Goal: Task Accomplishment & Management: Use online tool/utility

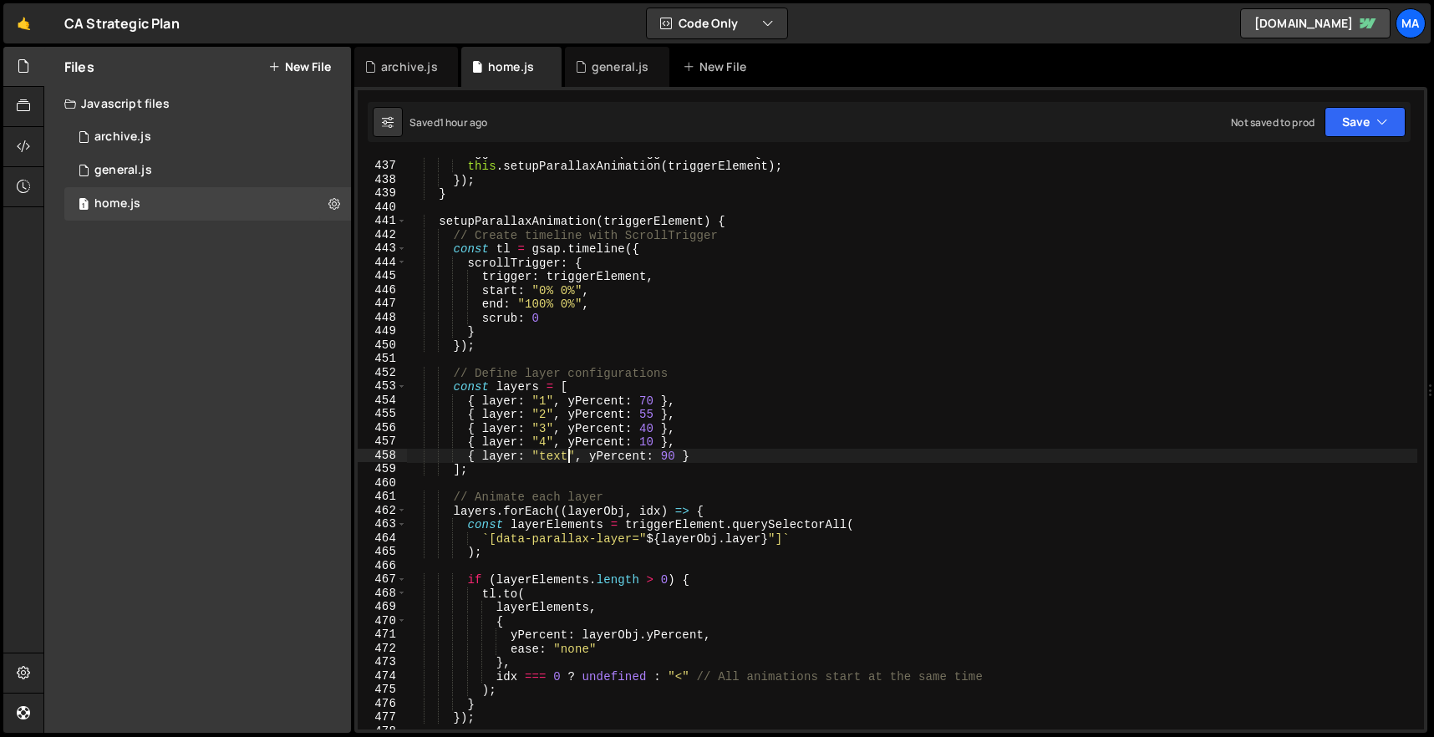
scroll to position [6010, 0]
click at [665, 365] on div "triggerElements . forEach ( triggerElement => { this . setupParallaxAnimation (…" at bounding box center [912, 445] width 1010 height 600
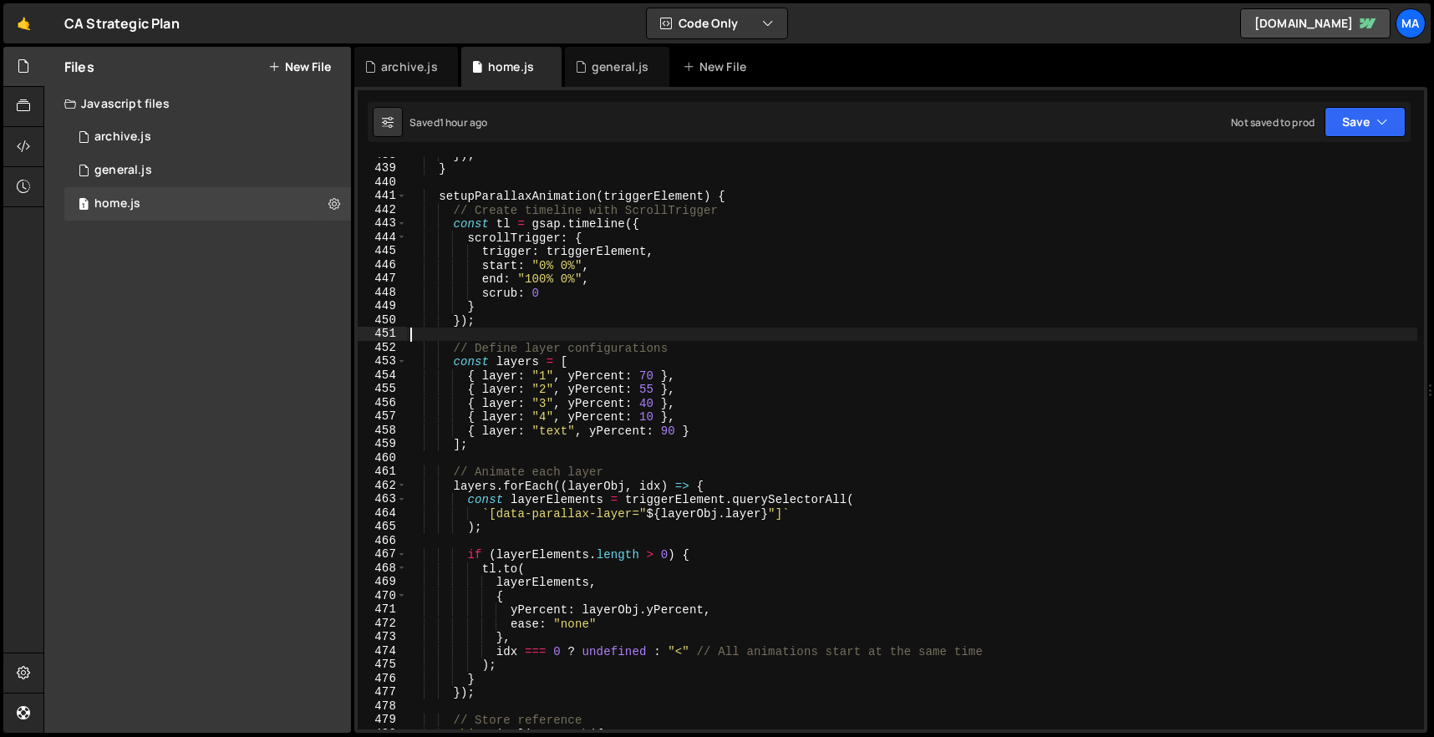
scroll to position [6054, 0]
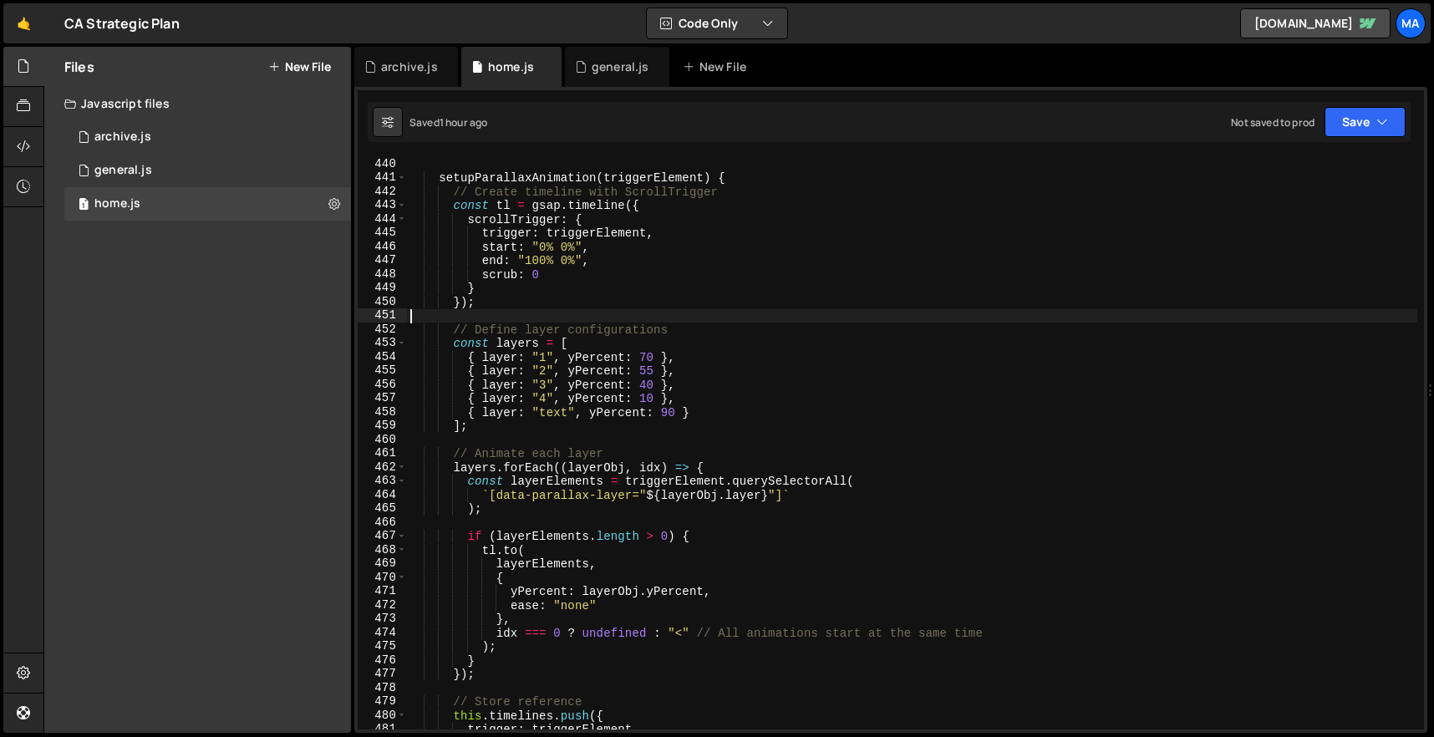
type textarea "})();"
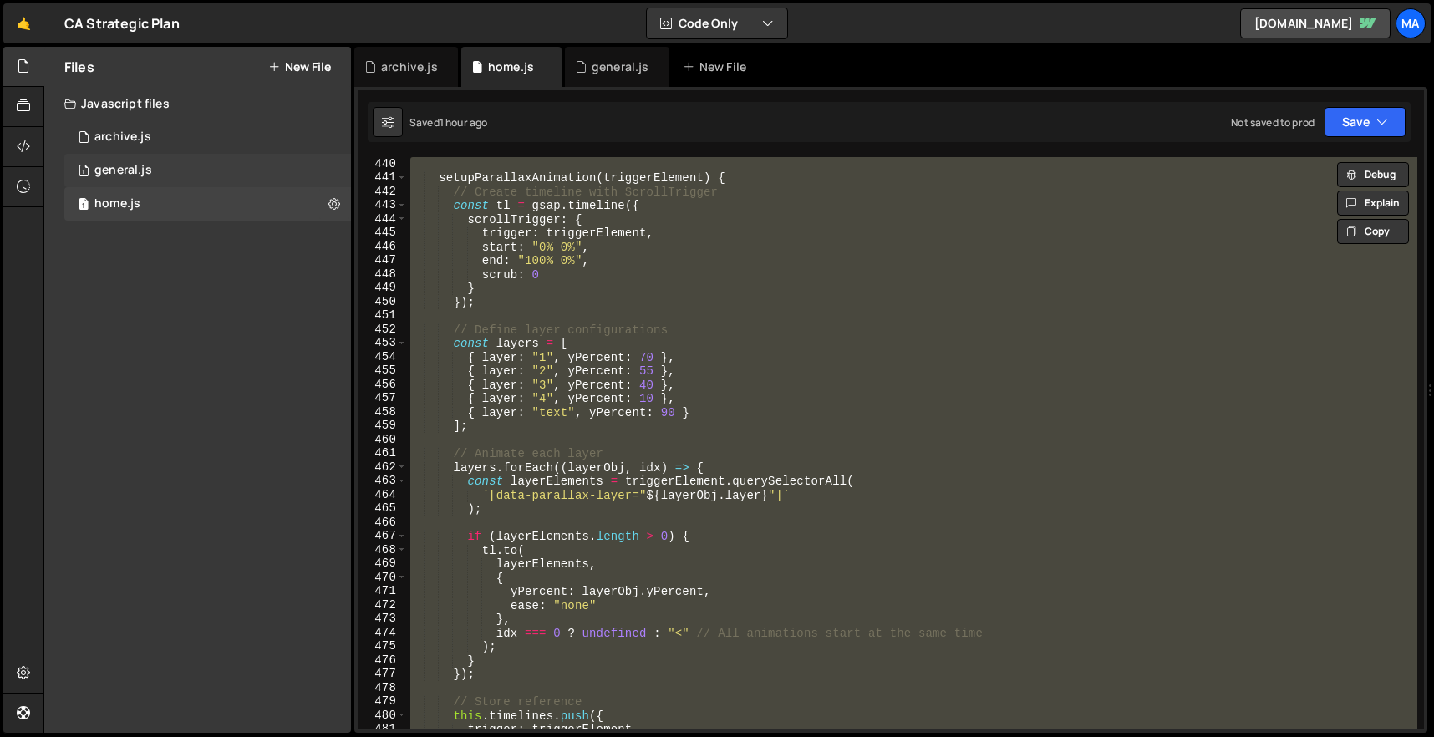
click at [197, 154] on div "1 general.js 0" at bounding box center [207, 170] width 287 height 33
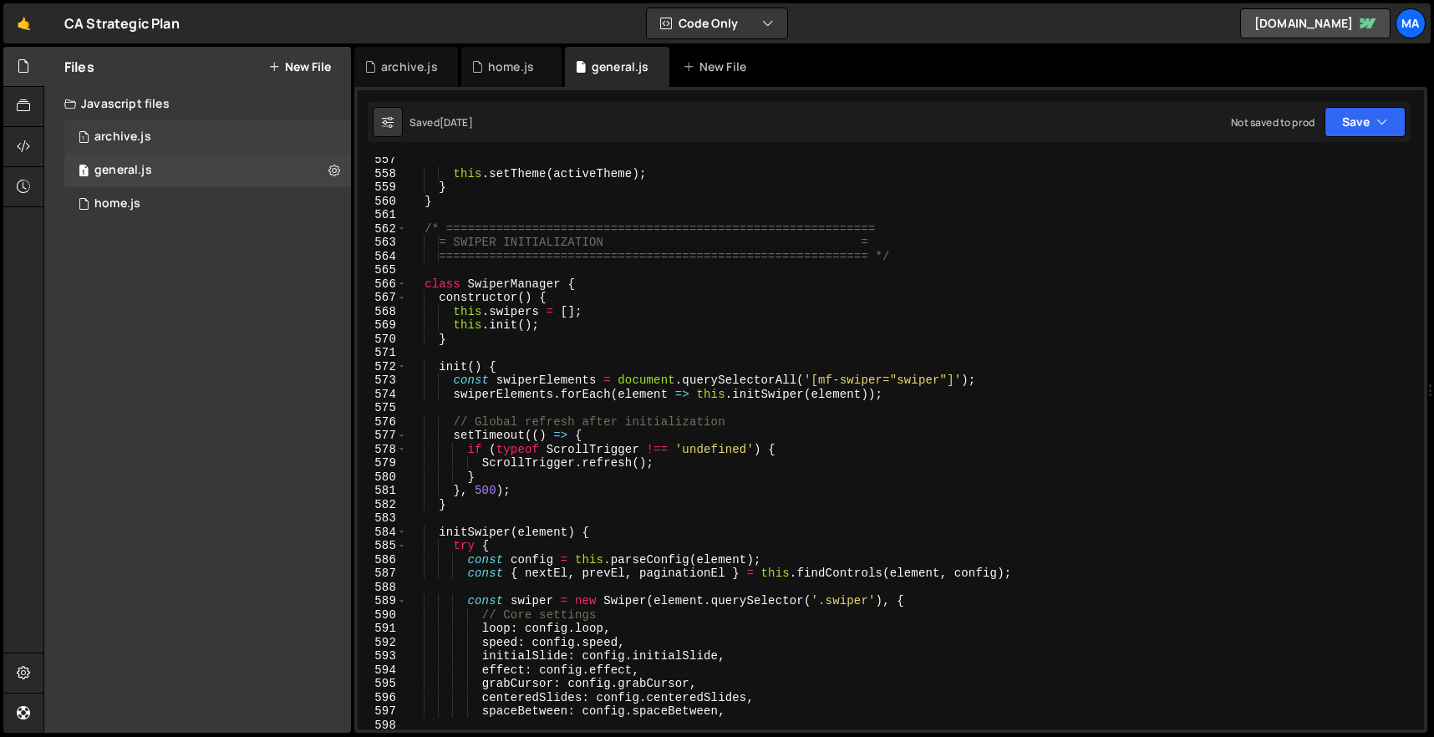
click at [202, 125] on div "1 archive.js 0" at bounding box center [207, 136] width 287 height 33
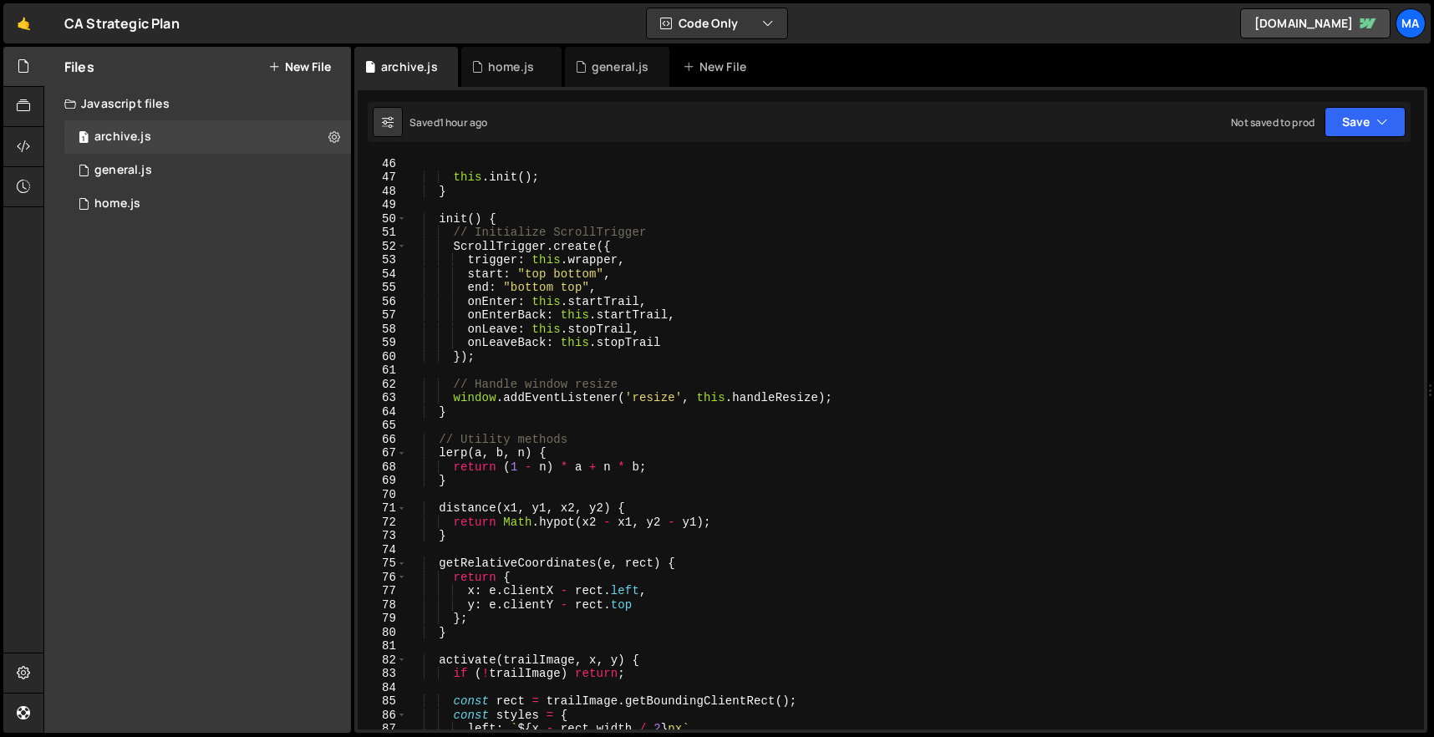
click at [662, 283] on div "this . init ( ) ; } init ( ) { // Initialize ScrollTrigger ScrollTrigger . crea…" at bounding box center [912, 456] width 1010 height 600
type textarea "})();"
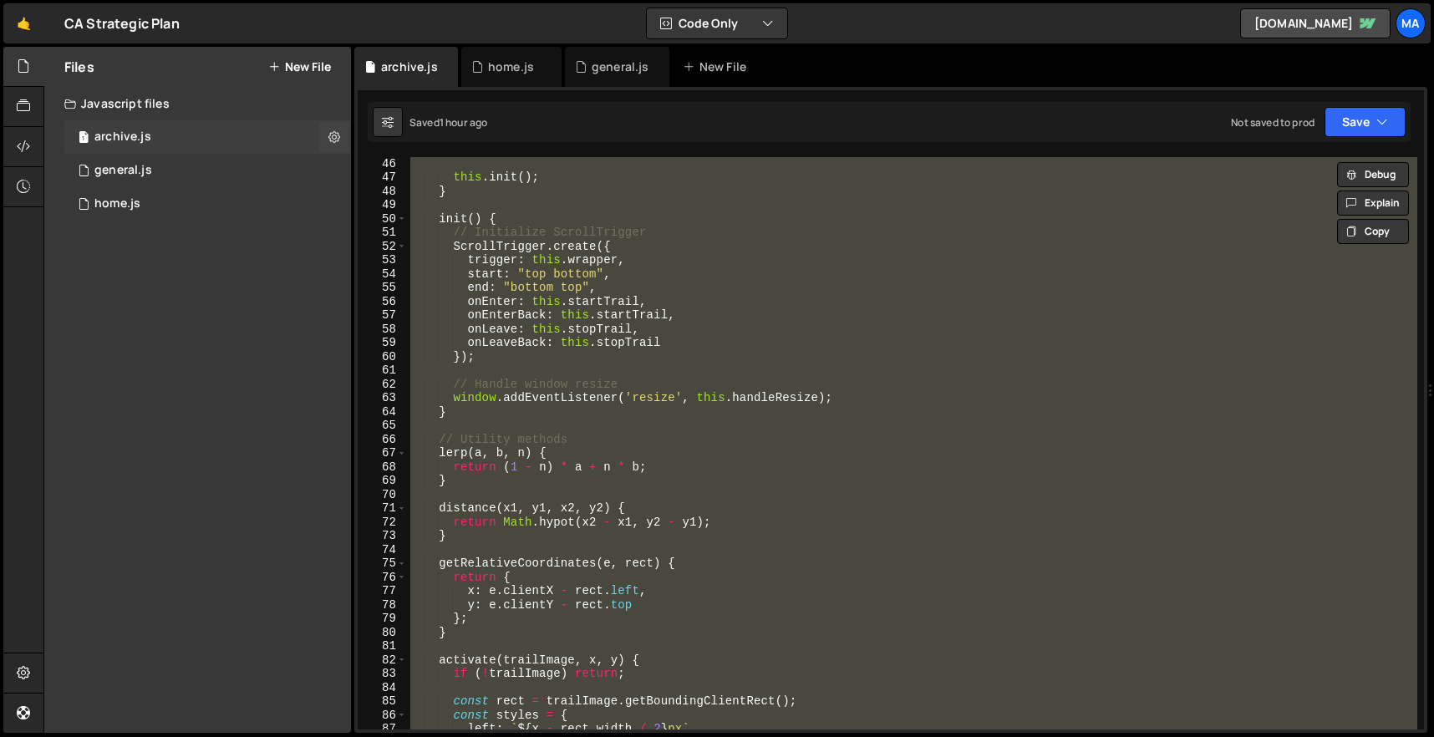
click at [145, 148] on div "1 archive.js 0" at bounding box center [207, 136] width 287 height 33
click at [145, 158] on div "1 general.js 0" at bounding box center [207, 170] width 287 height 33
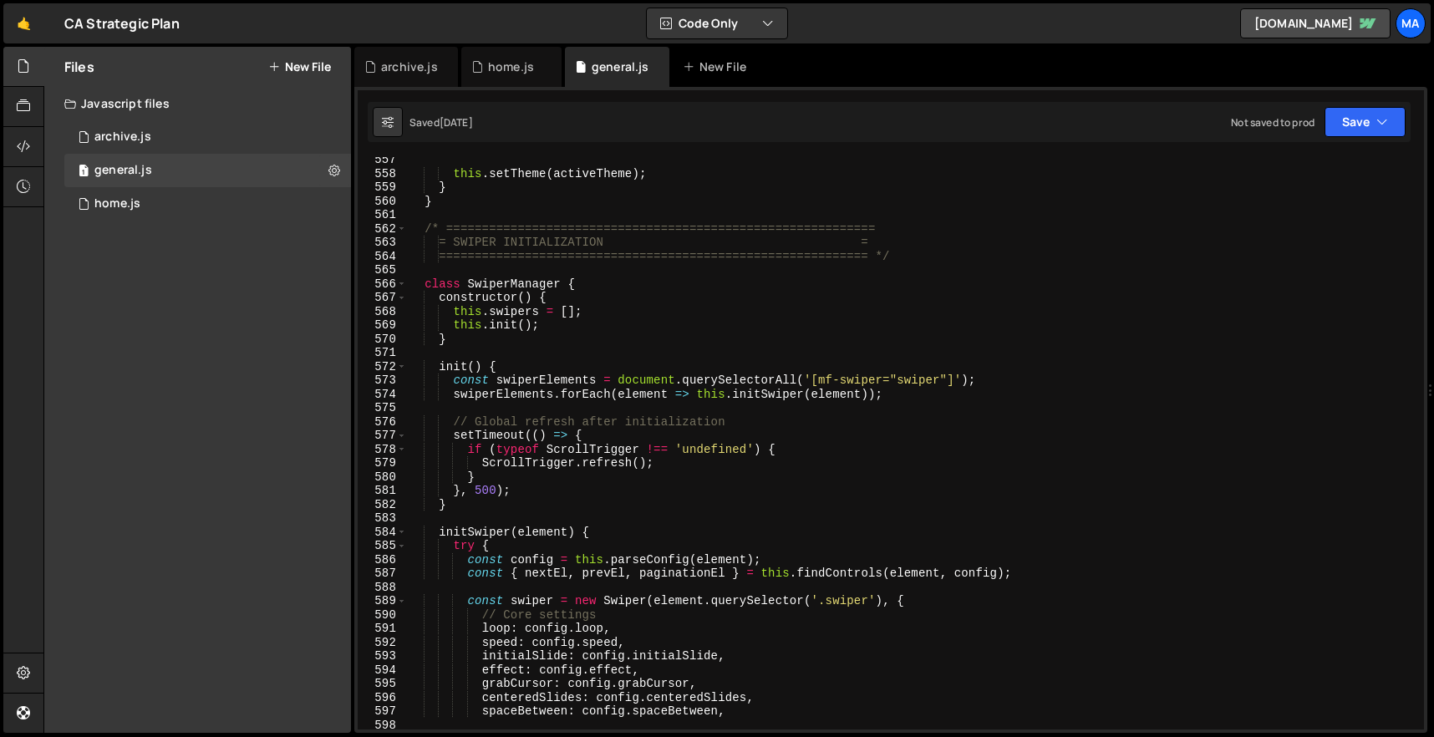
click at [524, 232] on div "this . setTheme ( activeTheme ) ; } } /* ======================================…" at bounding box center [912, 453] width 1010 height 600
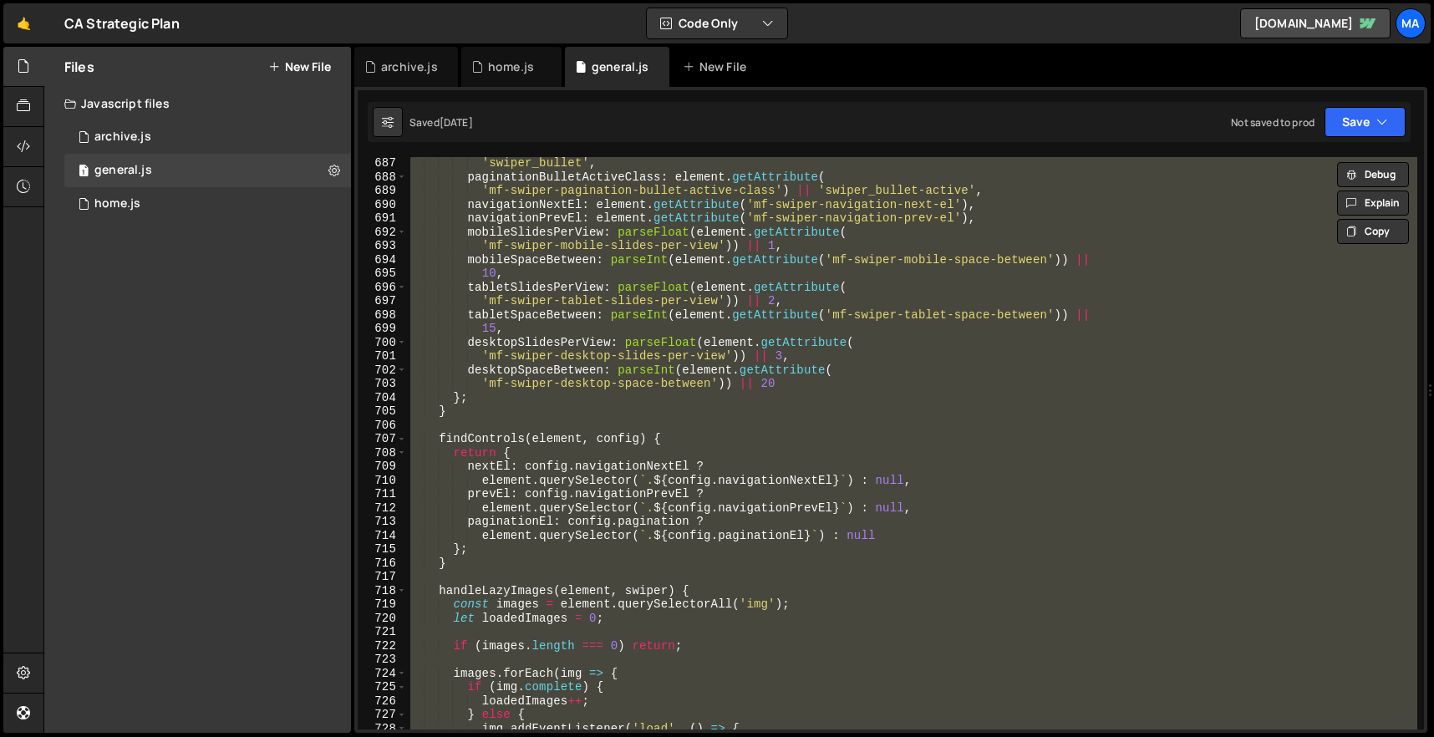
click at [853, 440] on div "'swiper_bullet' , paginationBulletActiveClass : element . getAttribute ( 'mf-sw…" at bounding box center [912, 443] width 1010 height 573
type textarea "findControls(element, config) {"
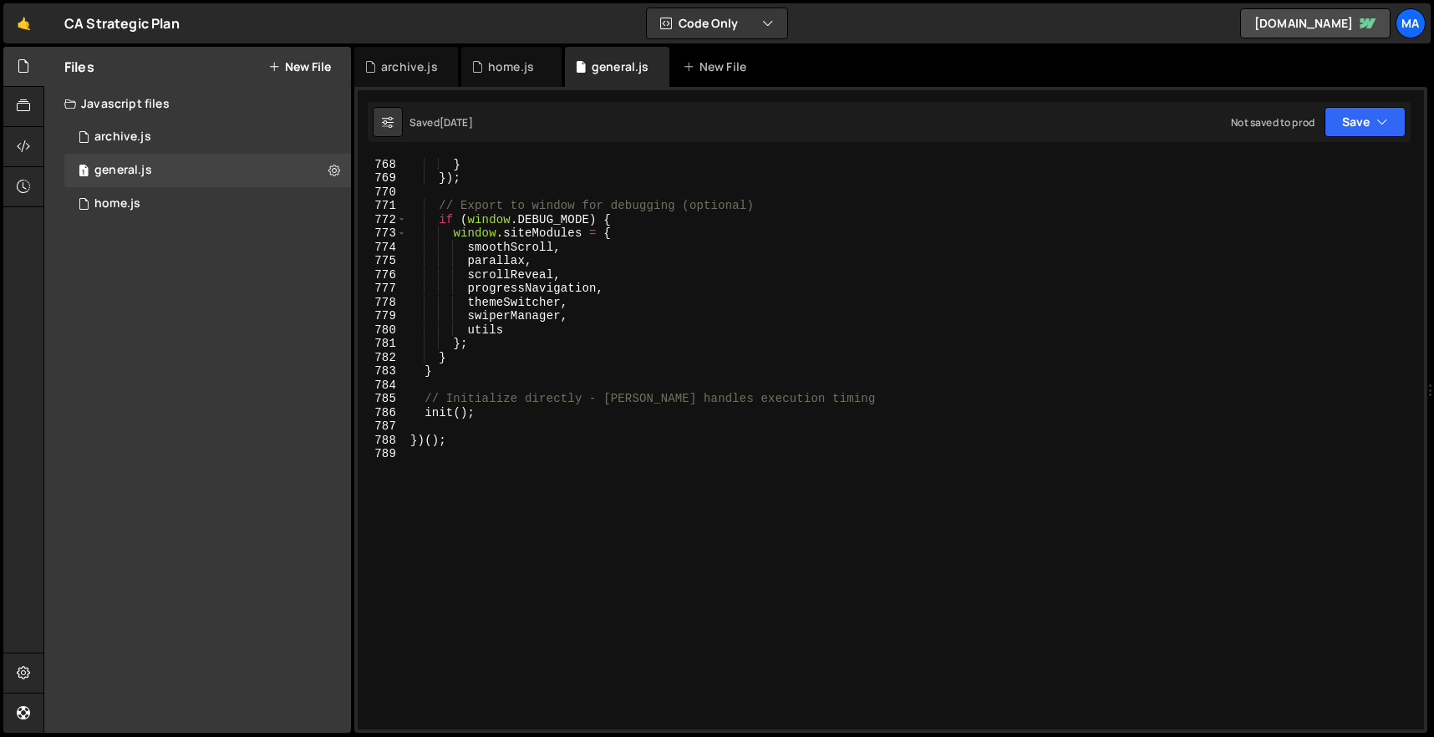
scroll to position [10588, 0]
click at [210, 199] on div "1 home.js 0" at bounding box center [207, 203] width 287 height 33
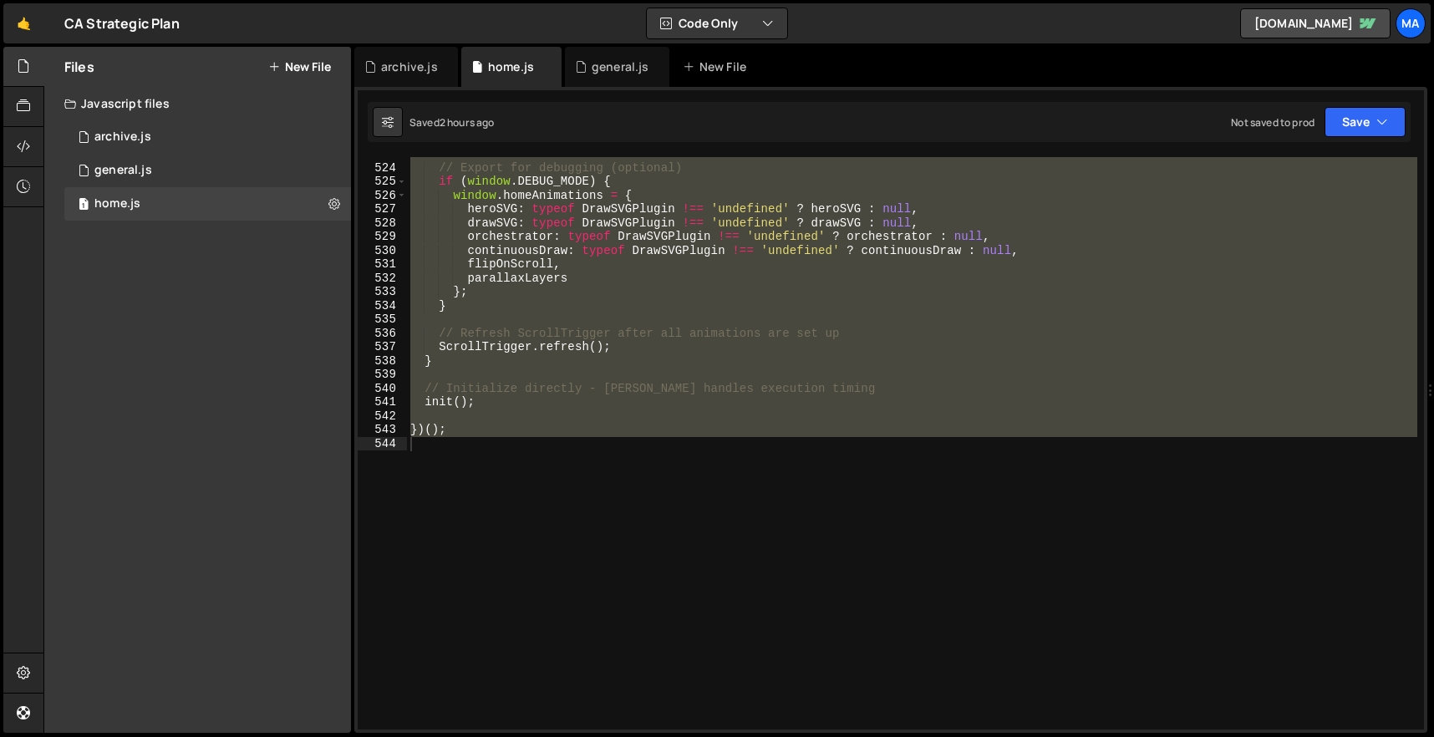
click at [734, 389] on div "// Export for debugging (optional) if ( window . DEBUG_MODE ) { window . homeAn…" at bounding box center [912, 443] width 1010 height 573
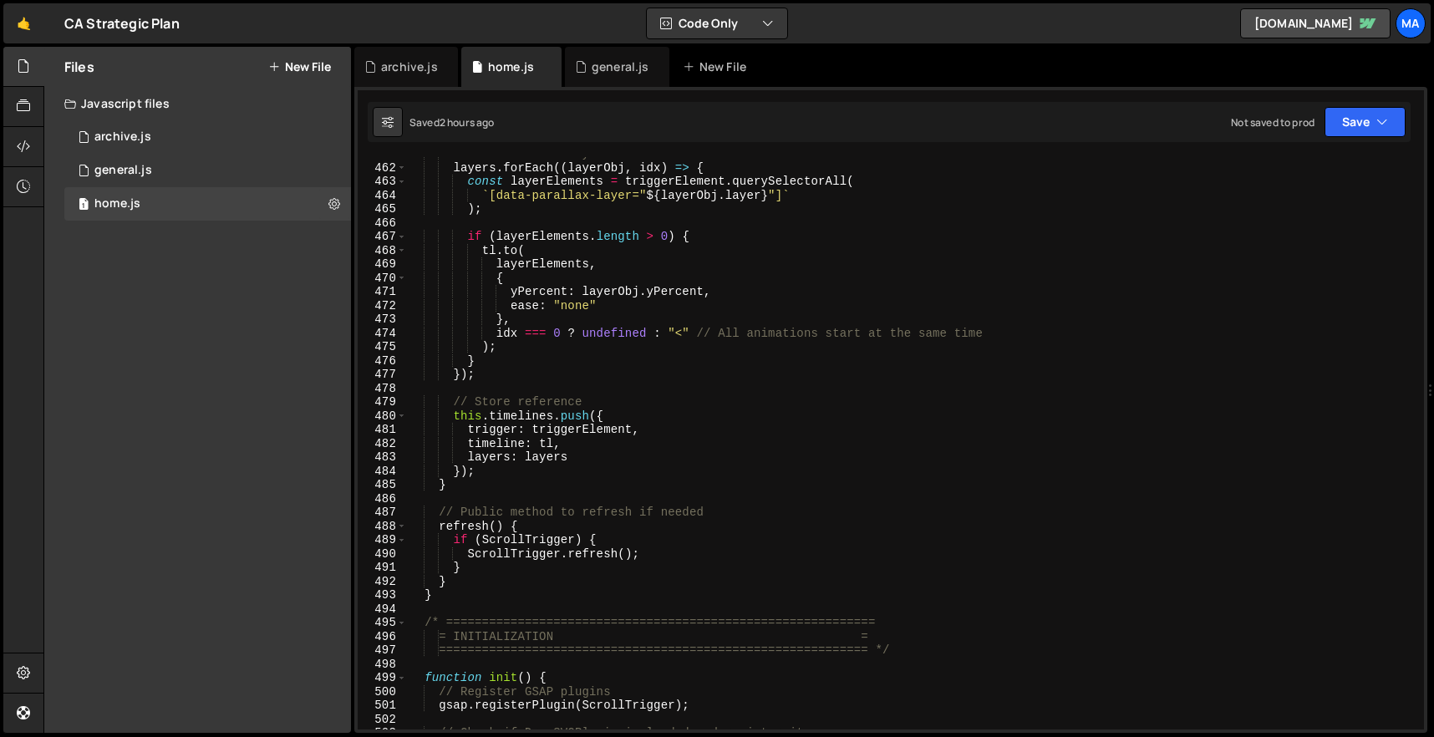
scroll to position [6476, 0]
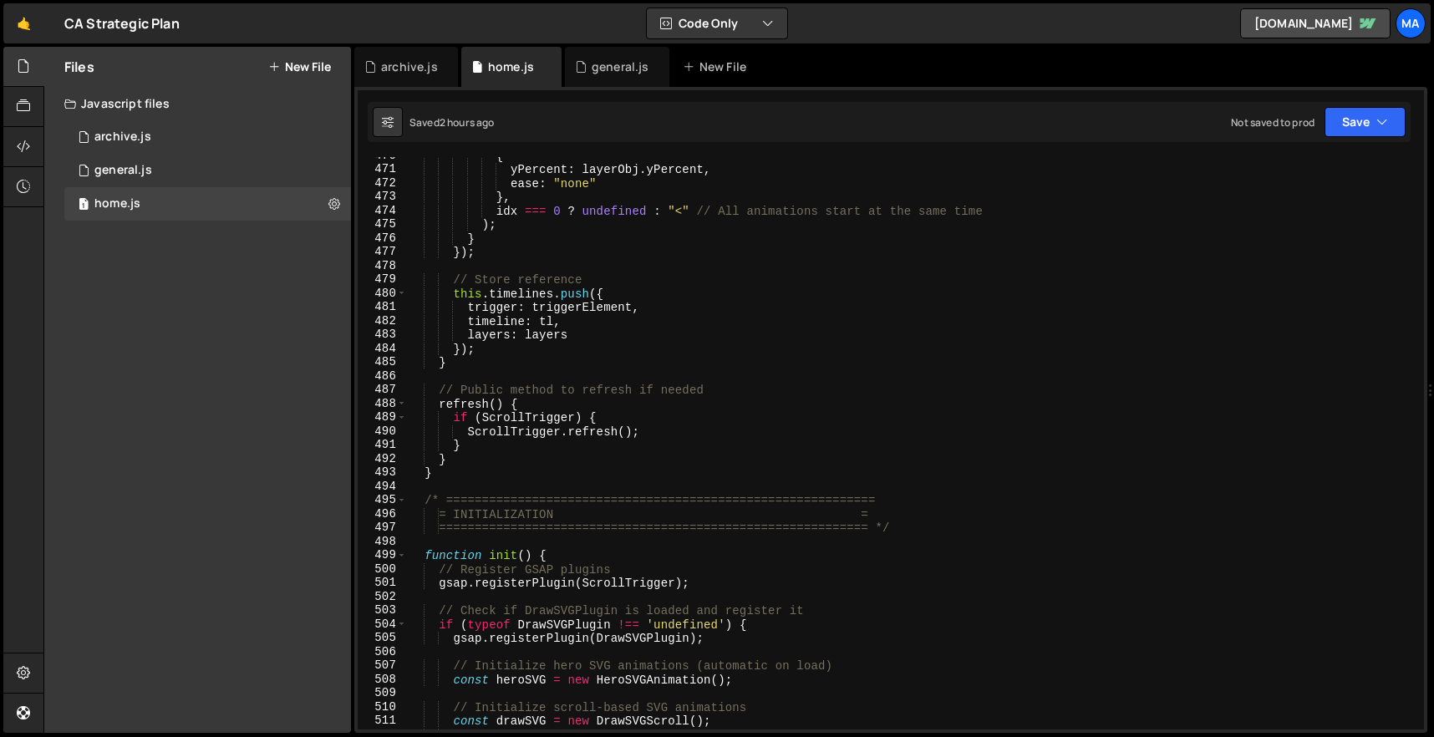
click at [475, 467] on div "{ yPercent : layerObj . yPercent , ease : "none" } , idx === 0 ? undefined : "<…" at bounding box center [912, 449] width 1010 height 600
type textarea "}"
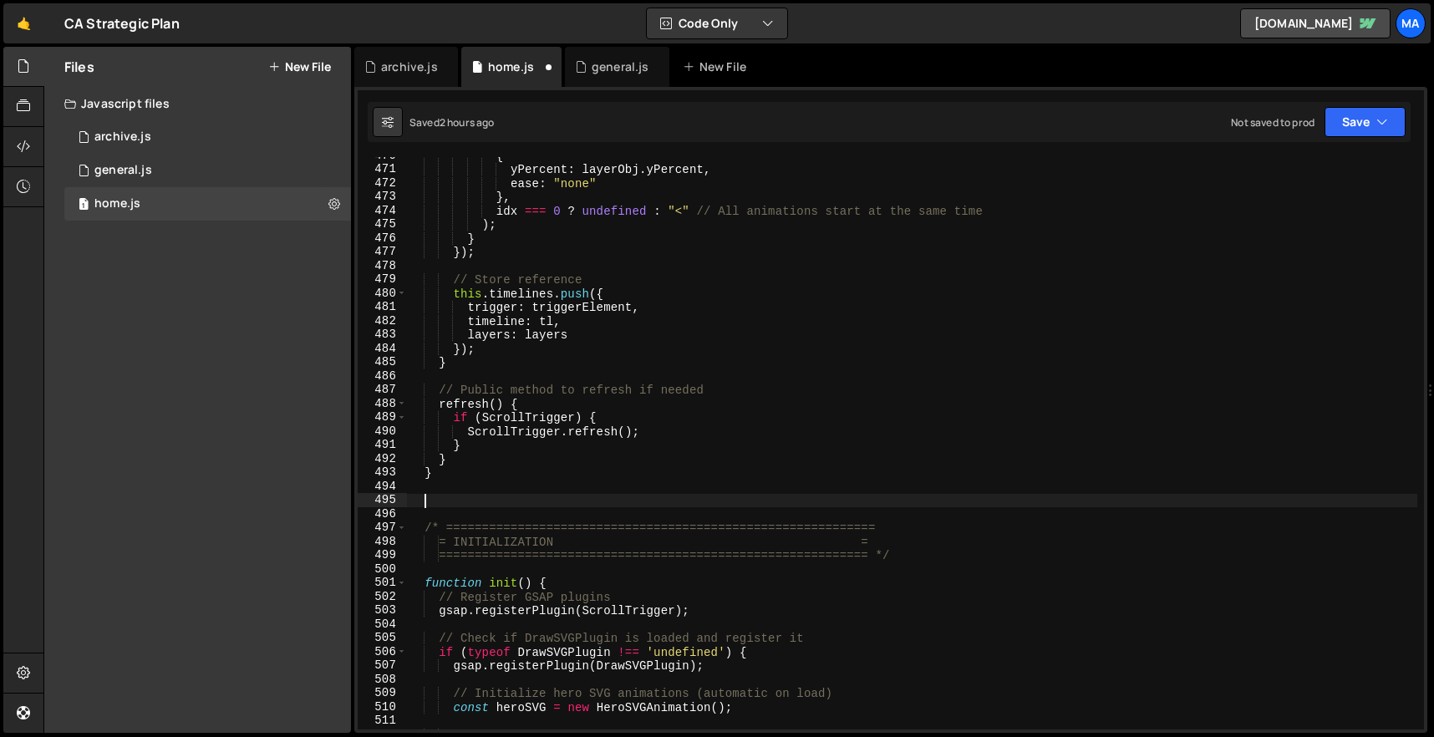
paste textarea "}"
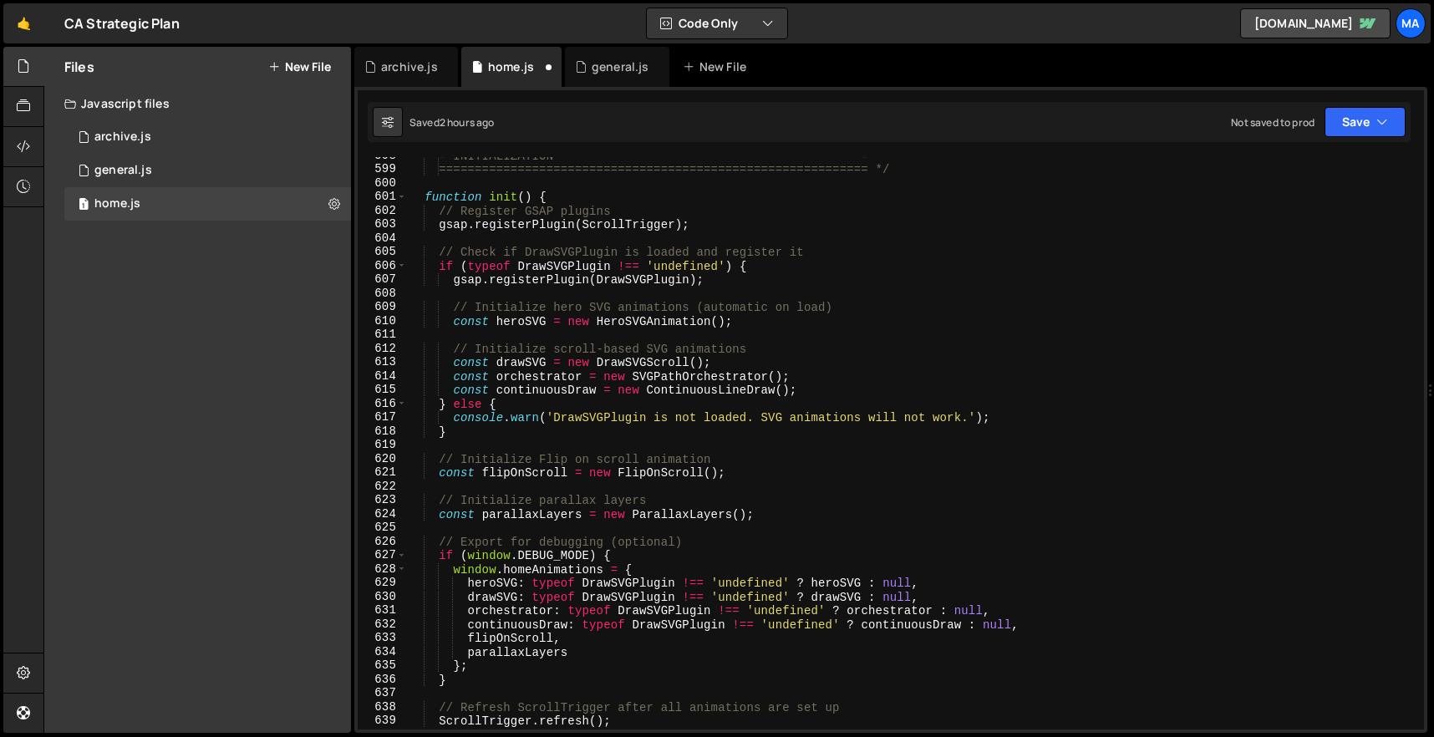
scroll to position [8233, 0]
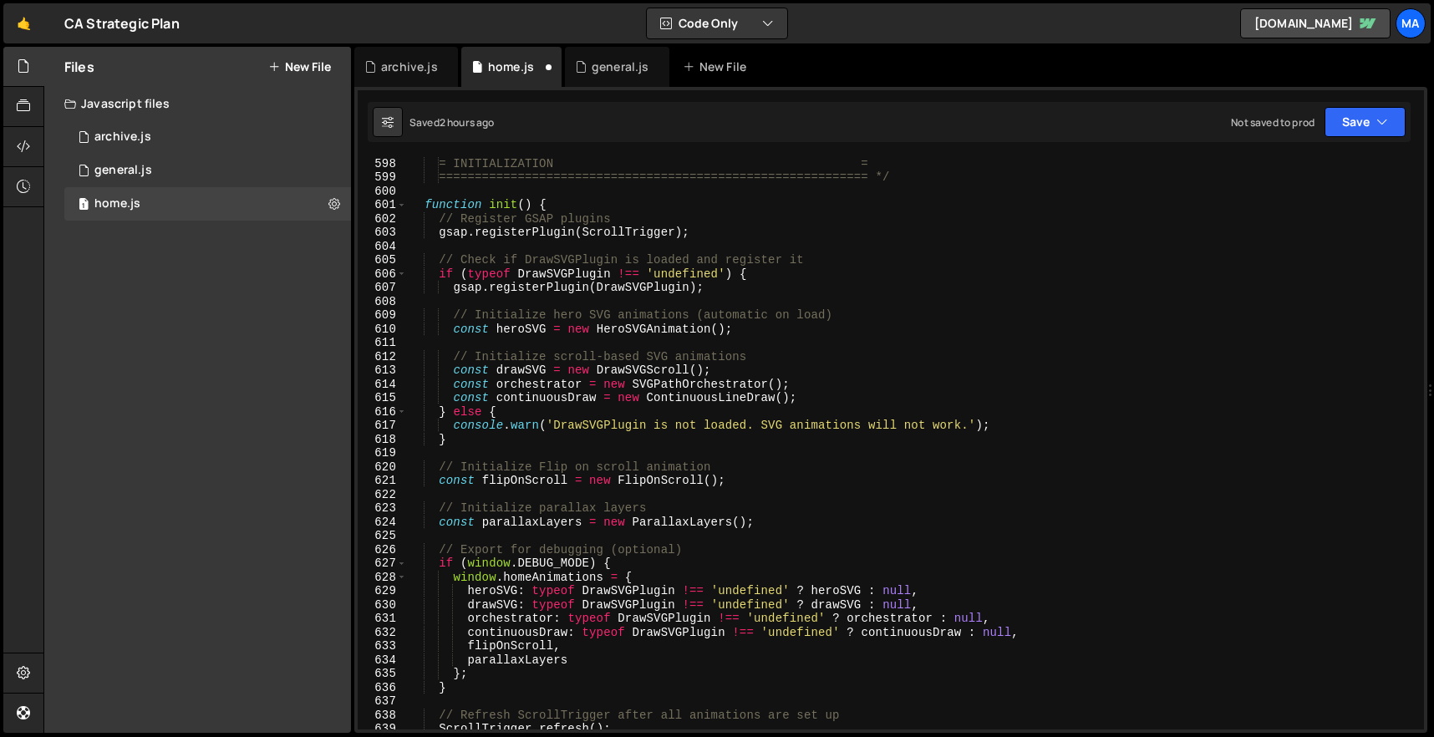
click at [822, 399] on div "= INITIALIZATION = ============================================================…" at bounding box center [912, 456] width 1010 height 600
type textarea "const continuousDraw = new ContinuousLineDraw();"
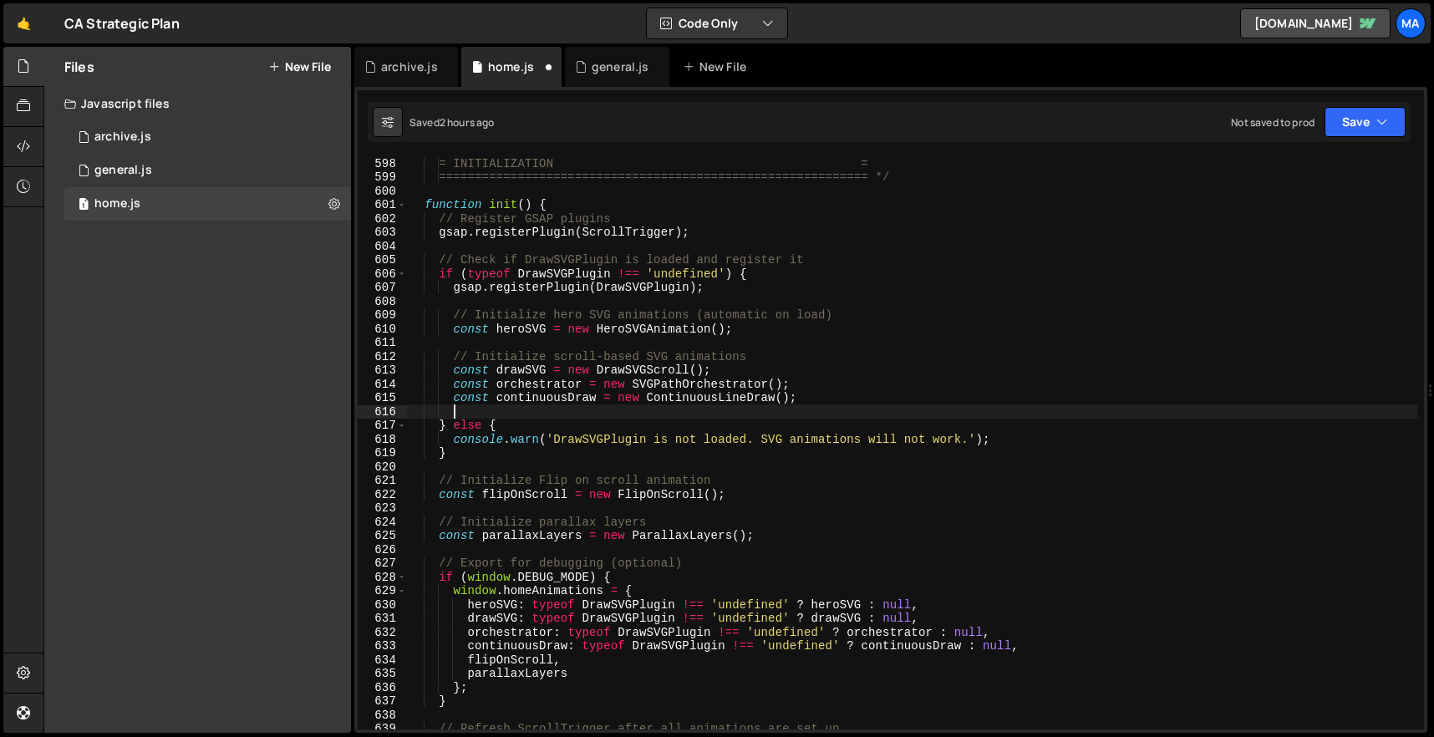
scroll to position [0, 2]
paste textarea
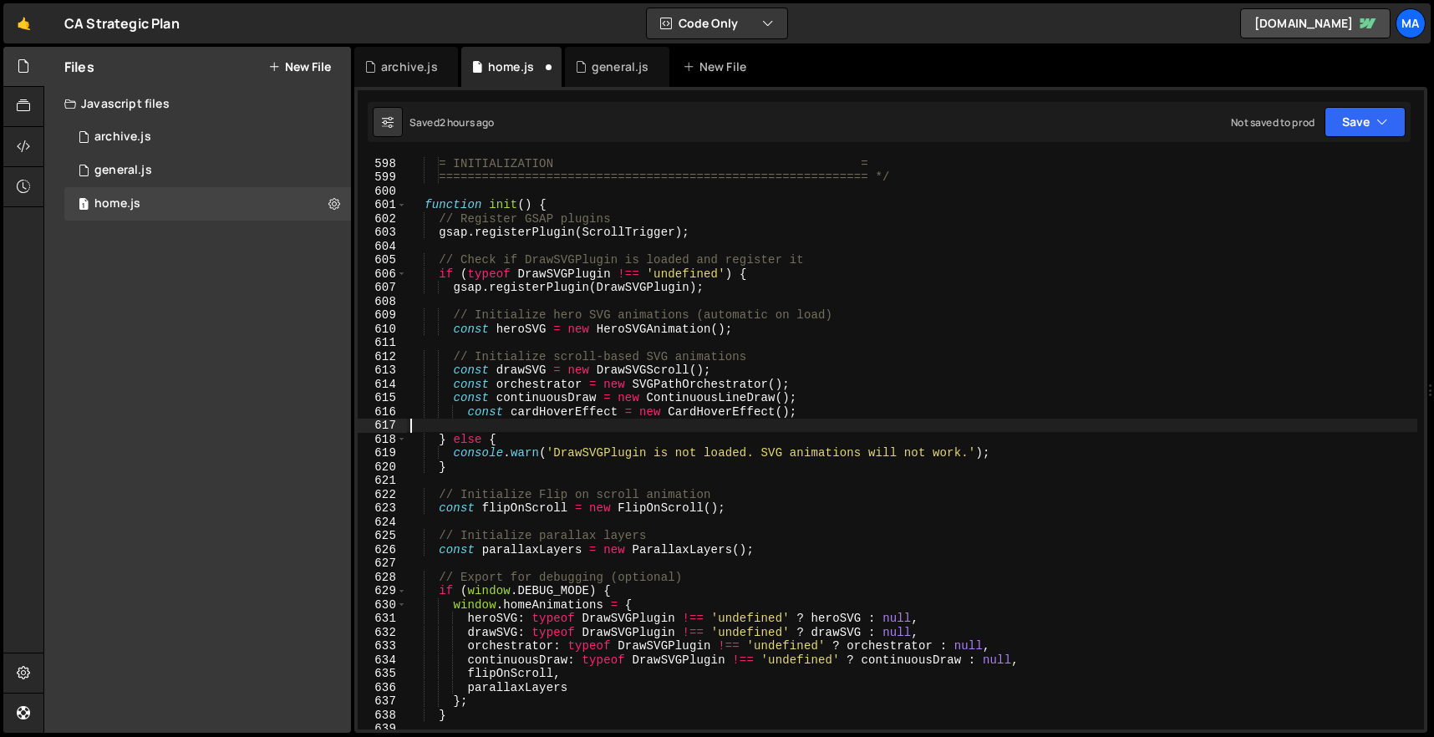
scroll to position [0, 0]
click at [469, 415] on div "= INITIALIZATION = ============================================================…" at bounding box center [912, 456] width 1010 height 600
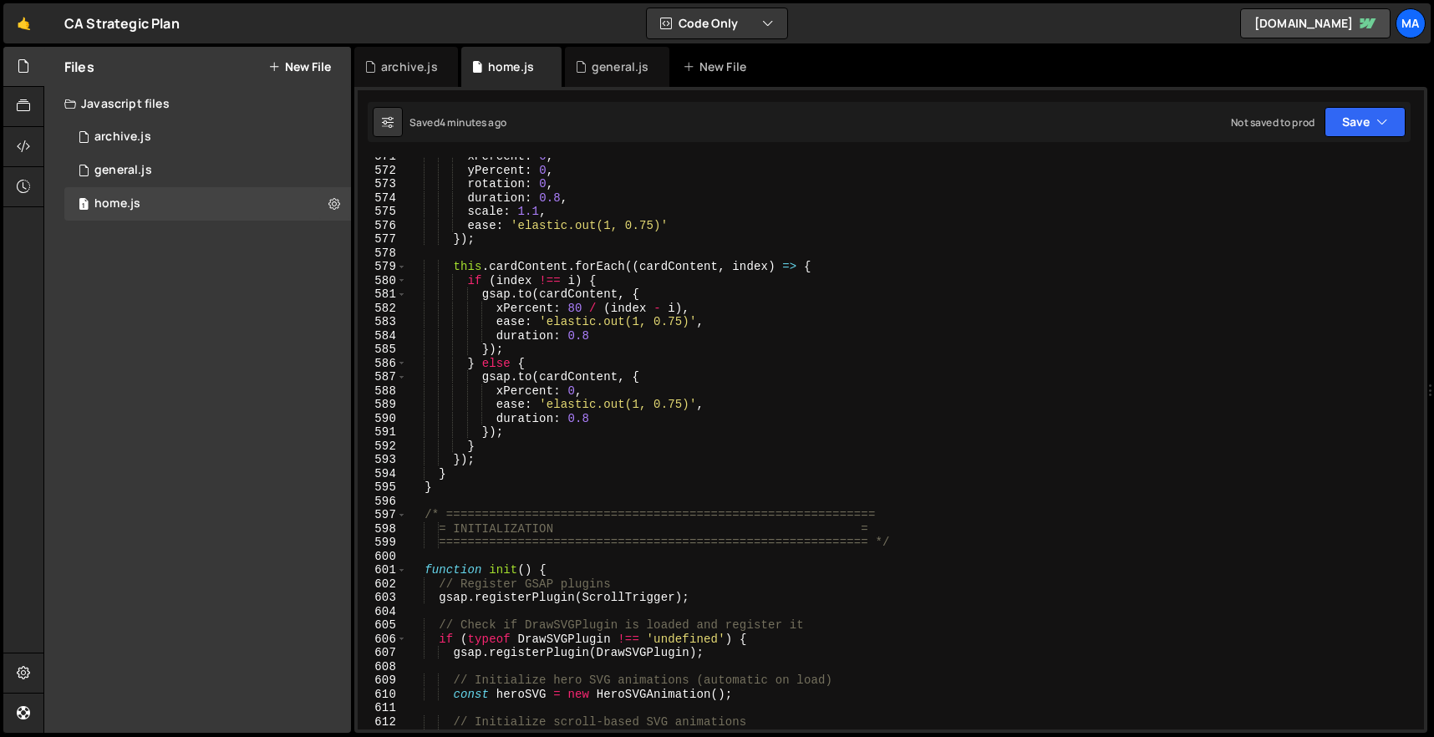
scroll to position [7868, 0]
click at [515, 480] on div "xPercent : 0 , yPercent : 0 , rotation : 0 , duration : 0.8 , scale : 1.1 , eas…" at bounding box center [912, 450] width 1010 height 600
click at [515, 487] on div "xPercent : 0 , yPercent : 0 , rotation : 0 , duration : 0.8 , scale : 1.1 , eas…" at bounding box center [912, 450] width 1010 height 600
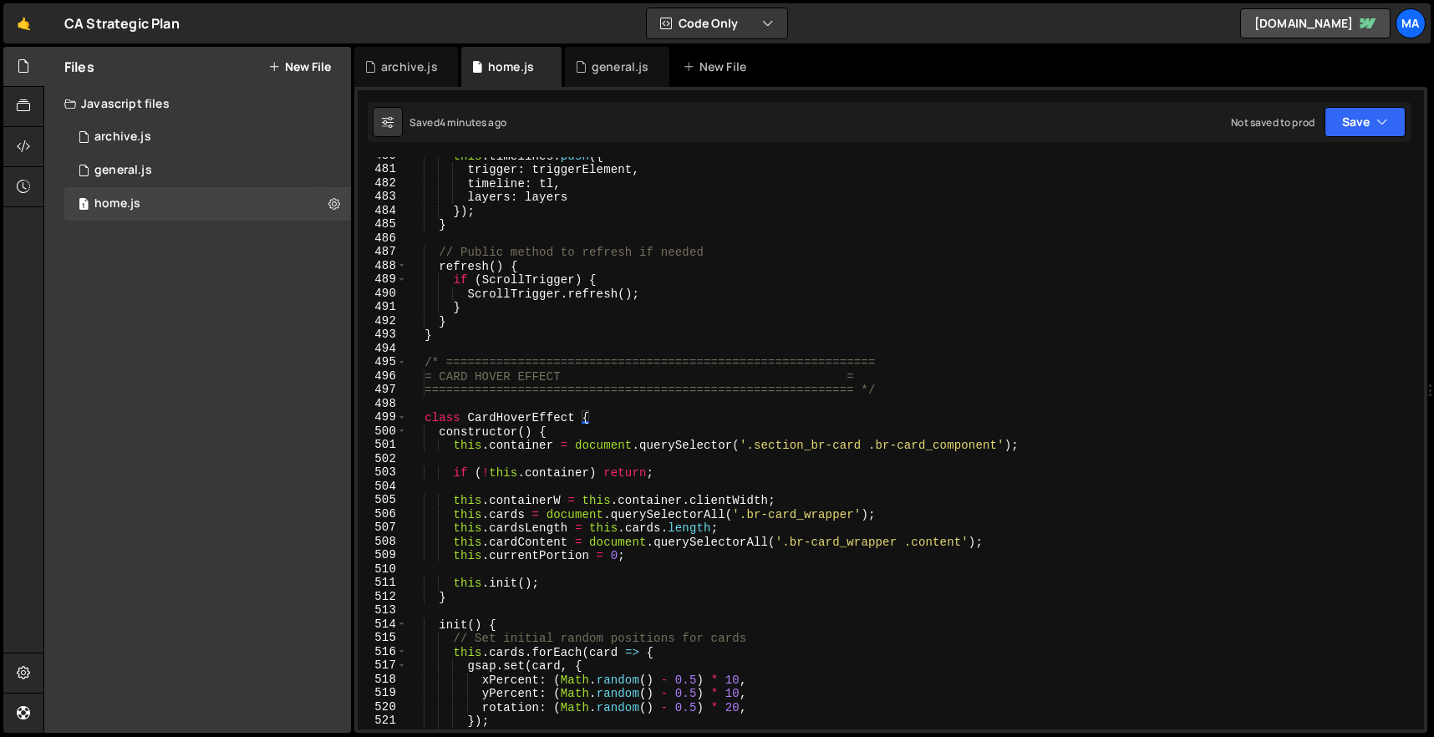
scroll to position [6606, 0]
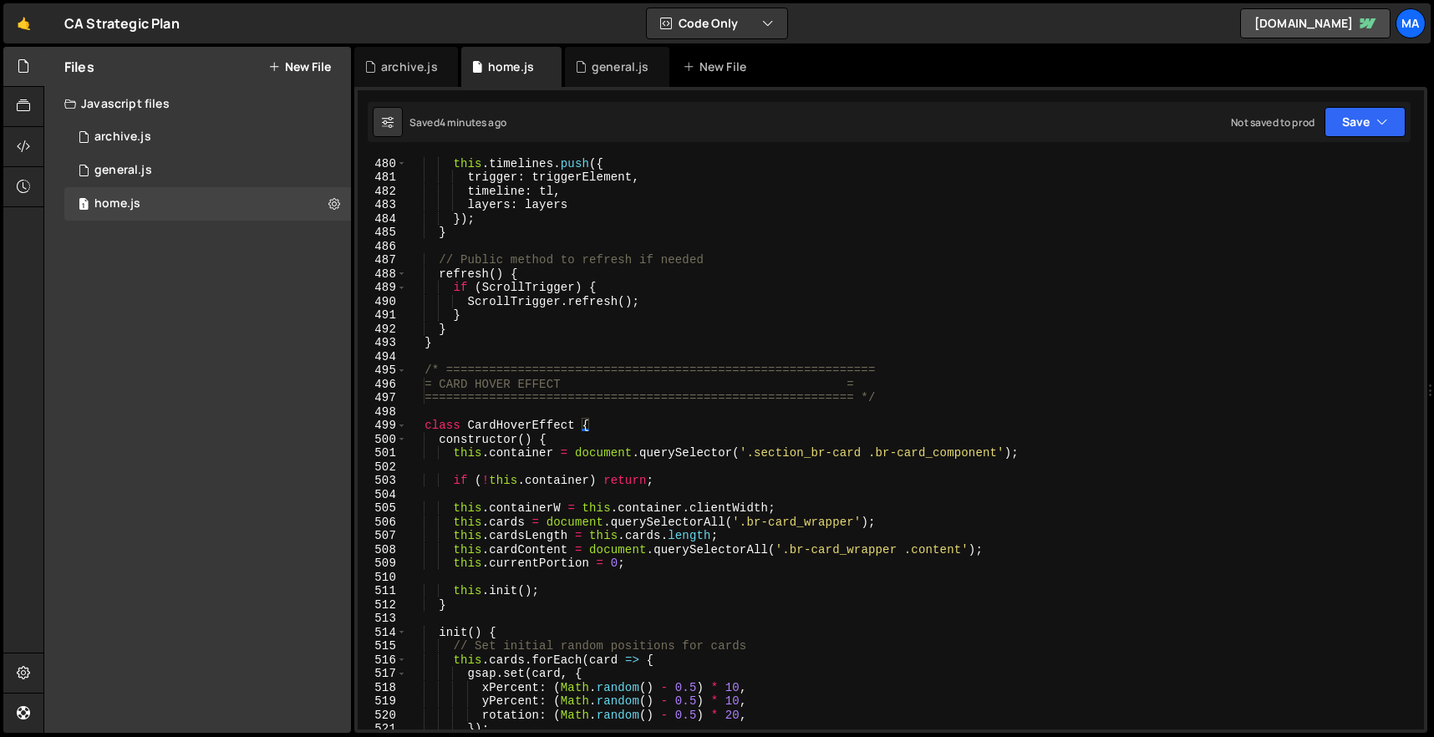
click at [427, 369] on div "this . timelines . push ({ trigger : triggerElement , timeline : tl , layers : …" at bounding box center [912, 456] width 1010 height 600
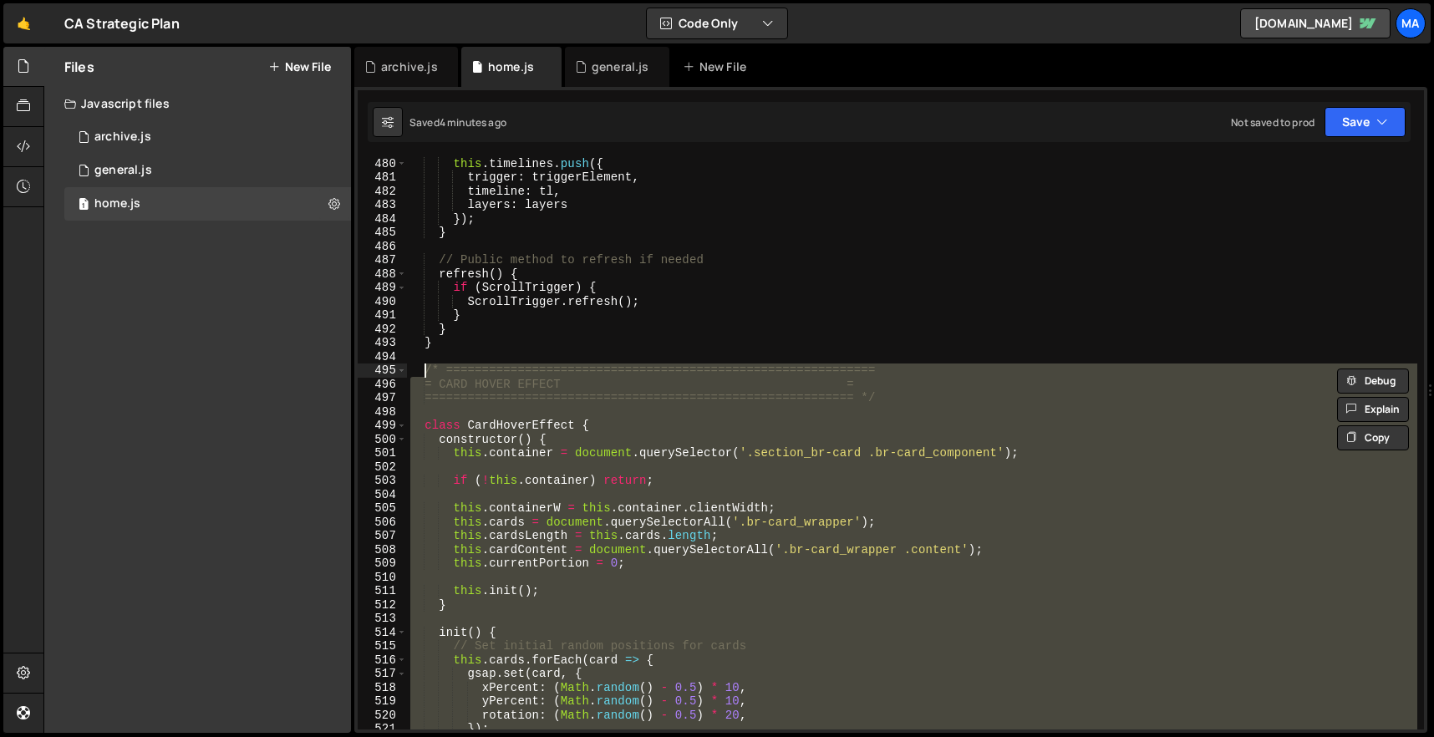
paste textarea "}"
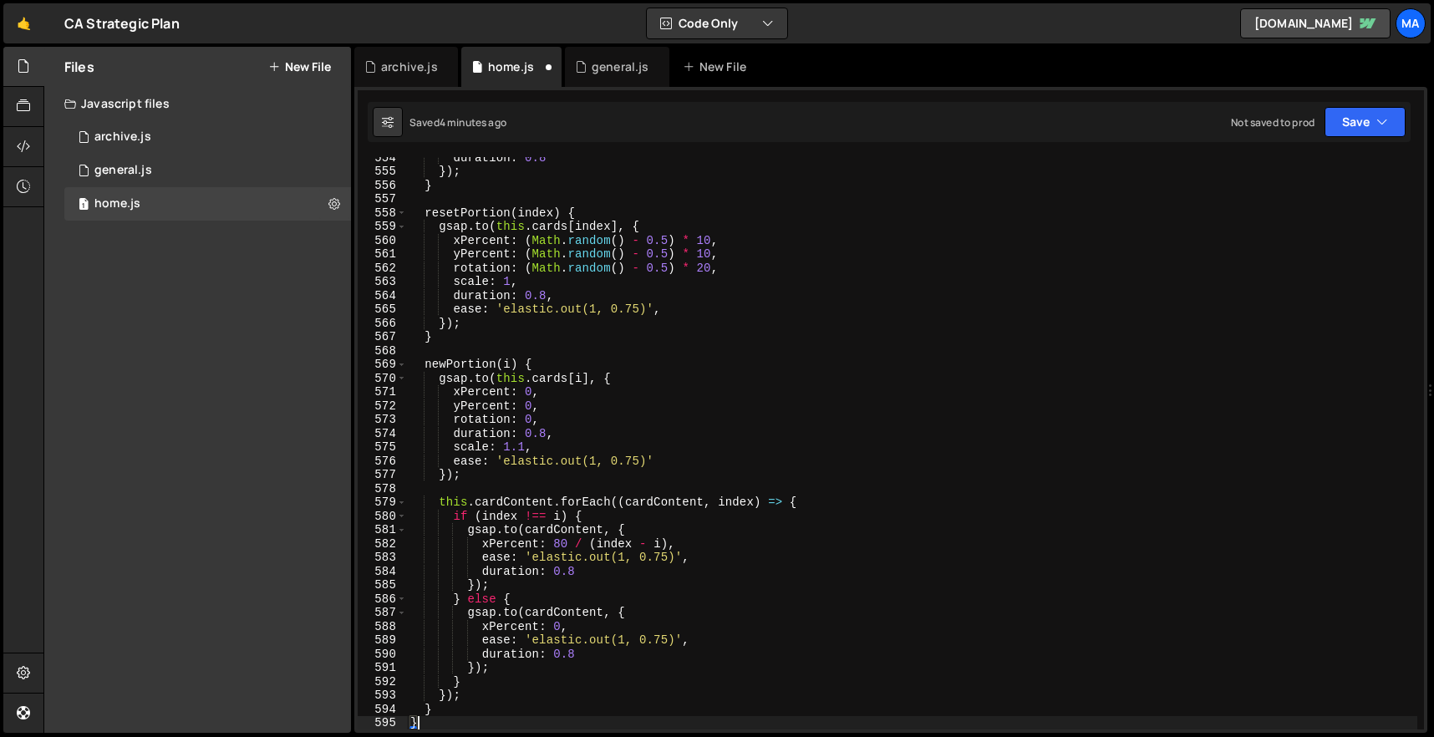
type textarea "}"
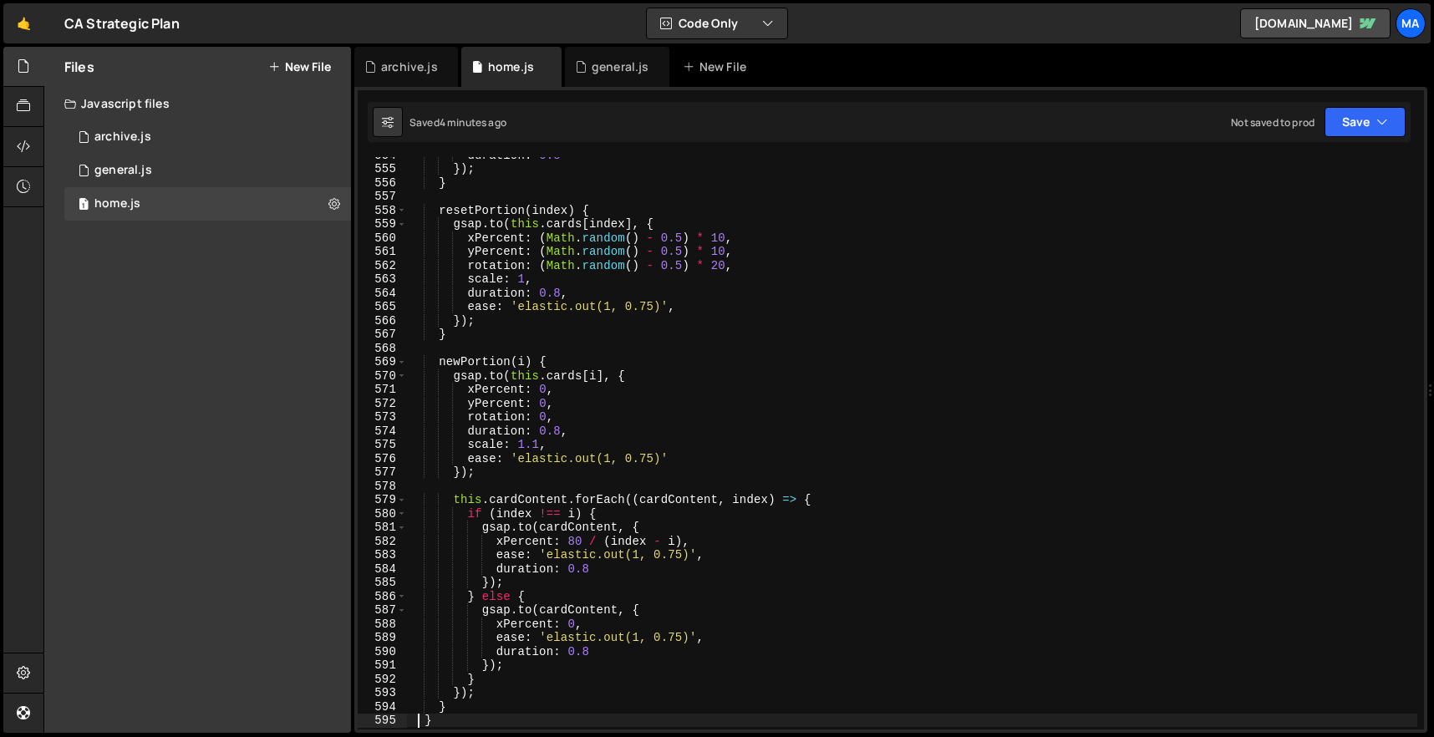
scroll to position [7849, 0]
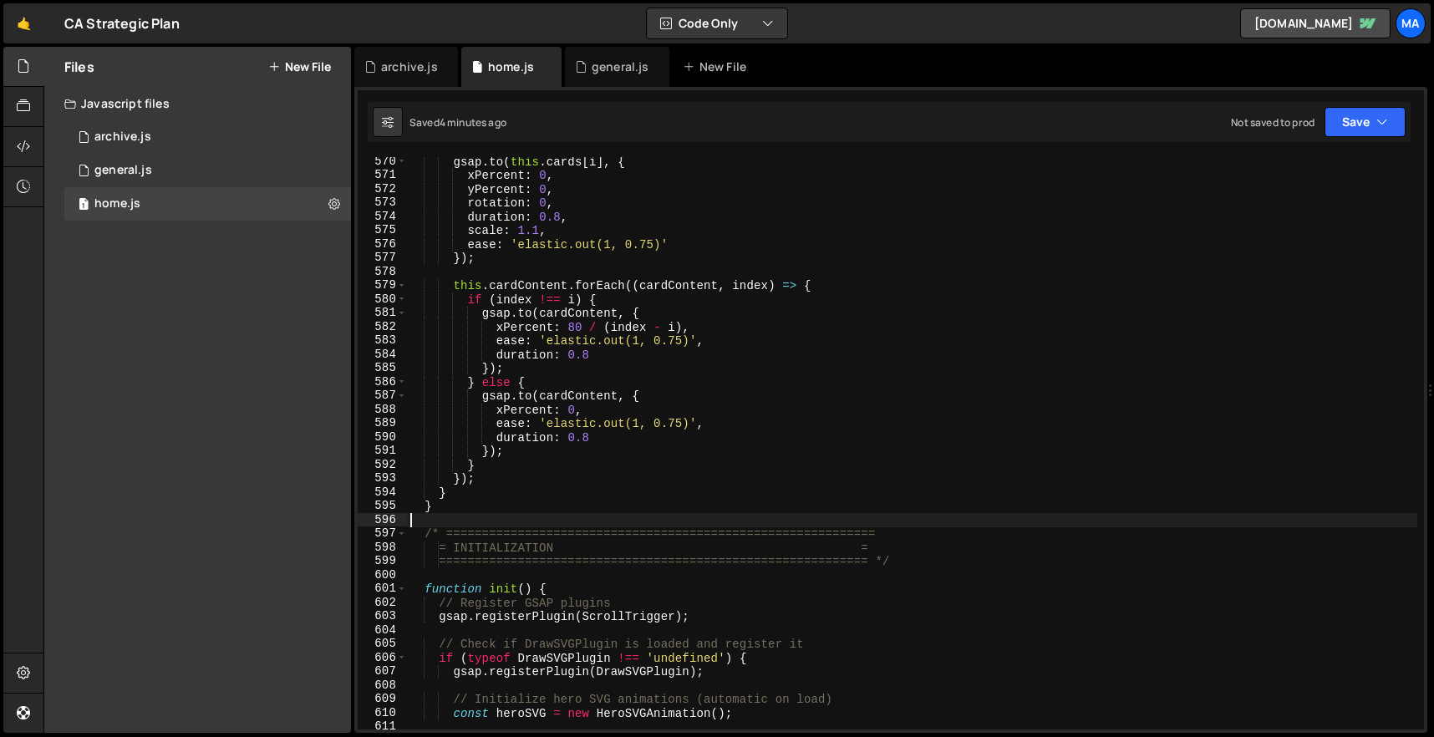
click at [471, 513] on div "gsap . to ( this . cards [ i ] , { xPercent : 0 , yPercent : 0 , rotation : 0 ,…" at bounding box center [912, 455] width 1010 height 600
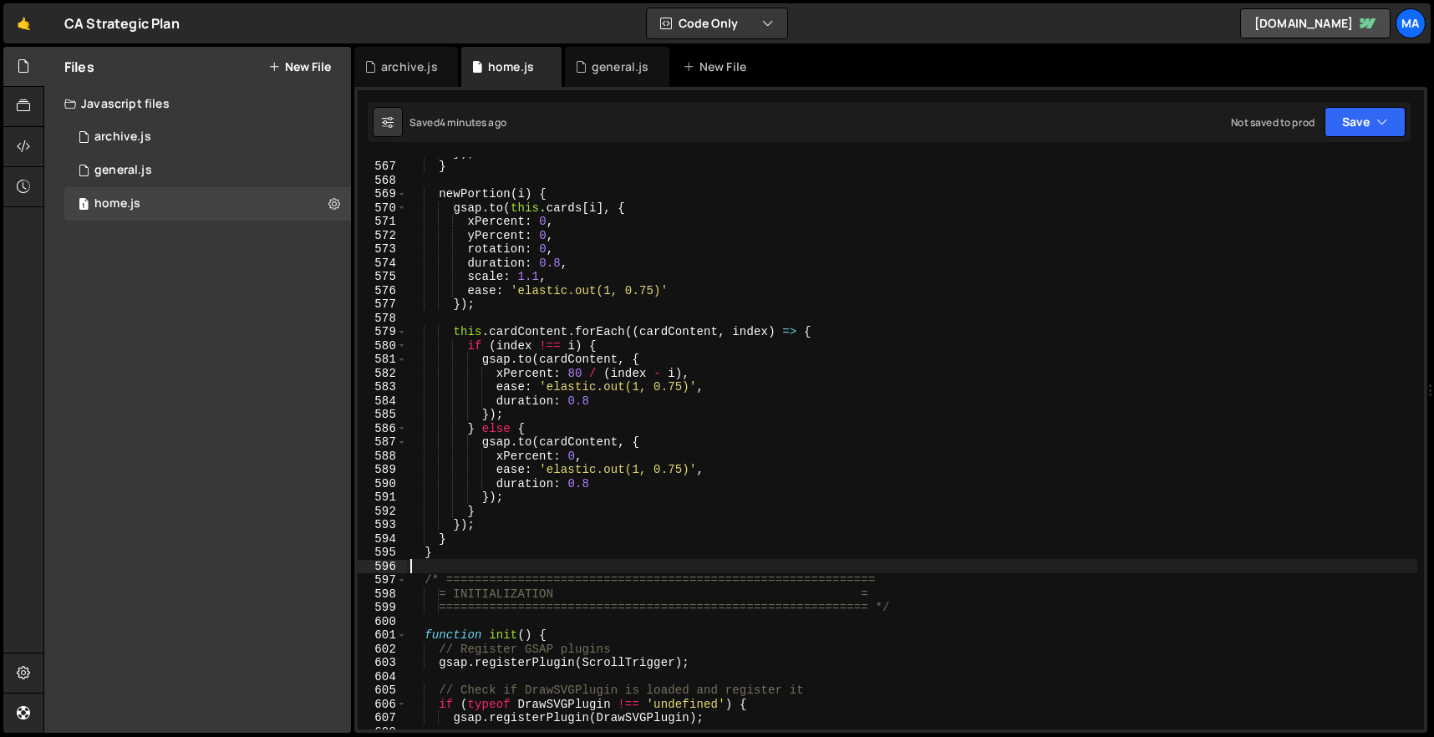
click at [466, 552] on div "}) ; } newPortion ( i ) { gsap . to ( this . cards [ i ] , { xPercent : 0 , yPe…" at bounding box center [912, 445] width 1010 height 600
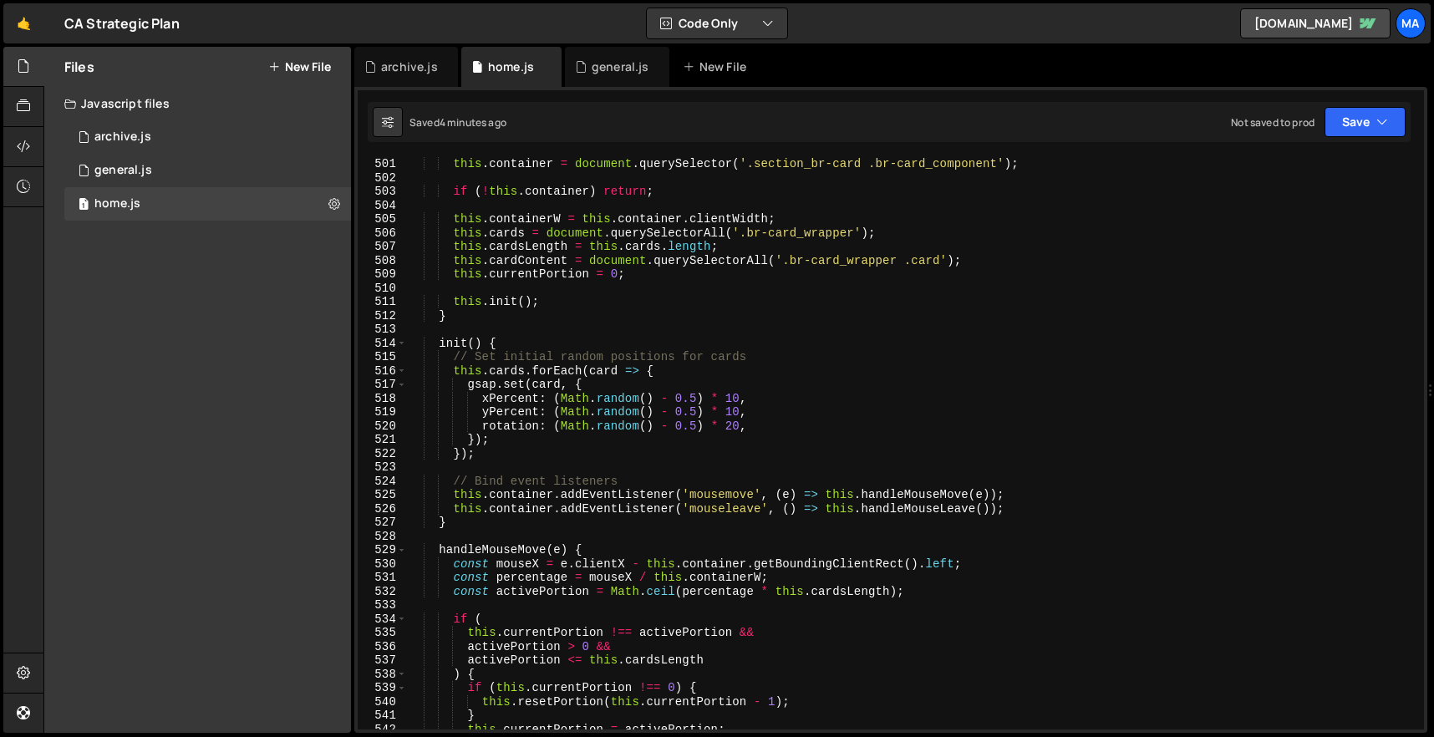
scroll to position [6690, 0]
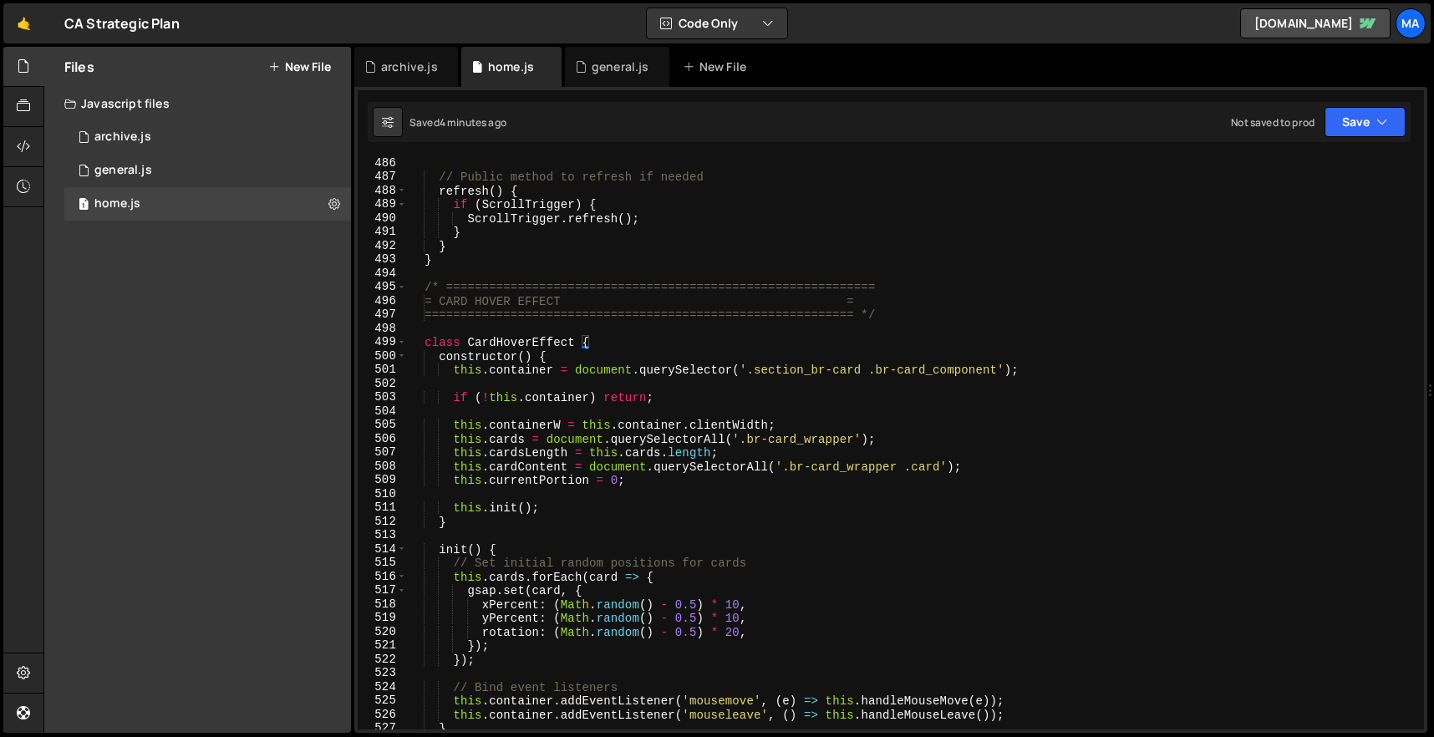
click at [425, 289] on div "// Public method to refresh if needed refresh ( ) { if ( ScrollTrigger ) { Scro…" at bounding box center [912, 456] width 1010 height 600
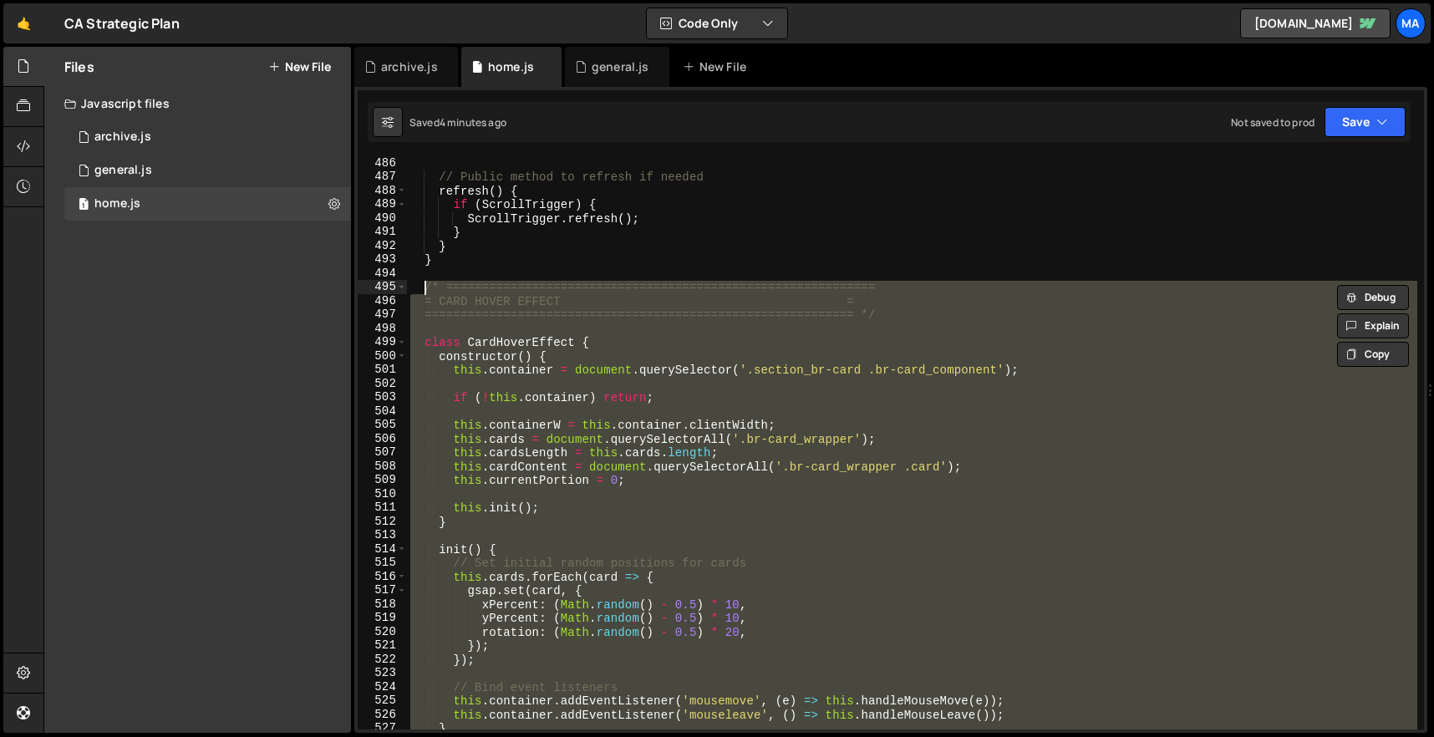
paste textarea "}"
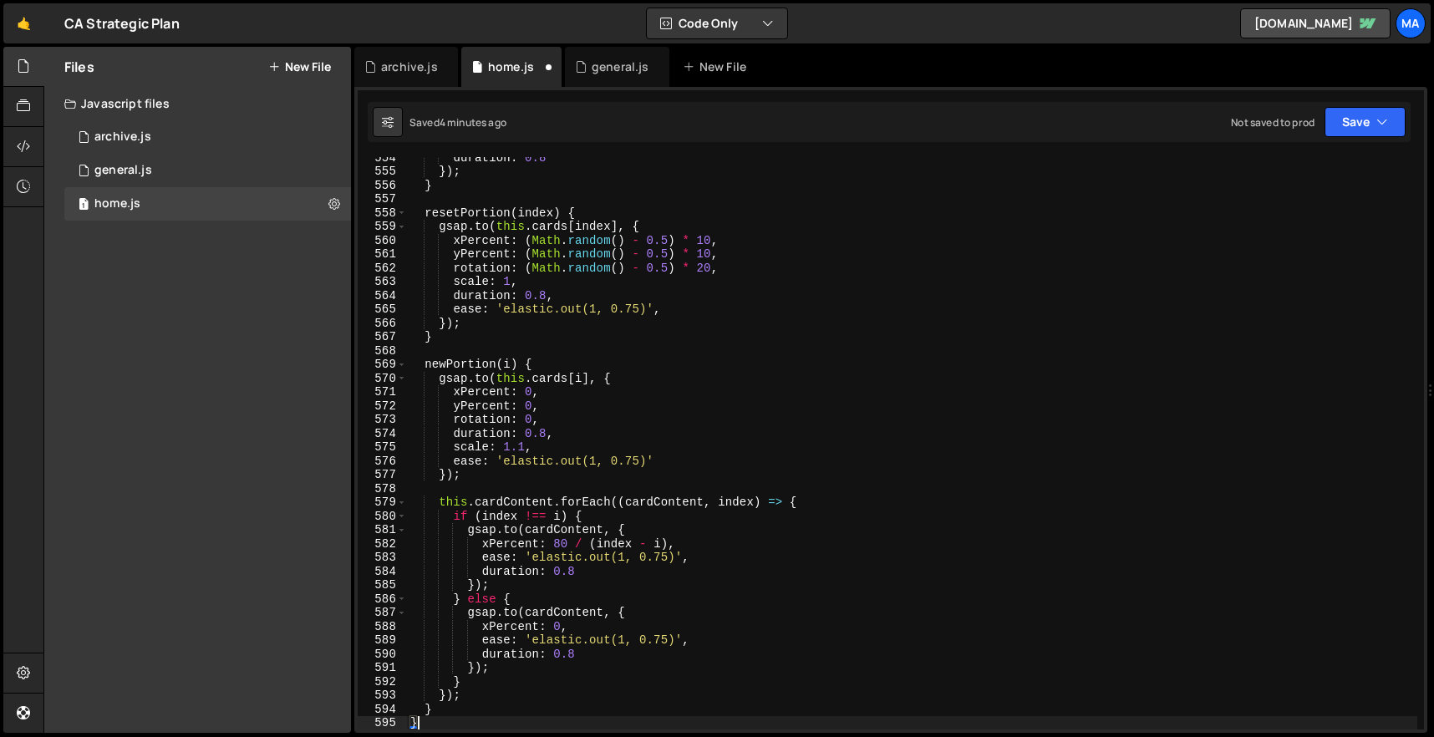
type textarea "}"
